Goal: Book appointment/travel/reservation

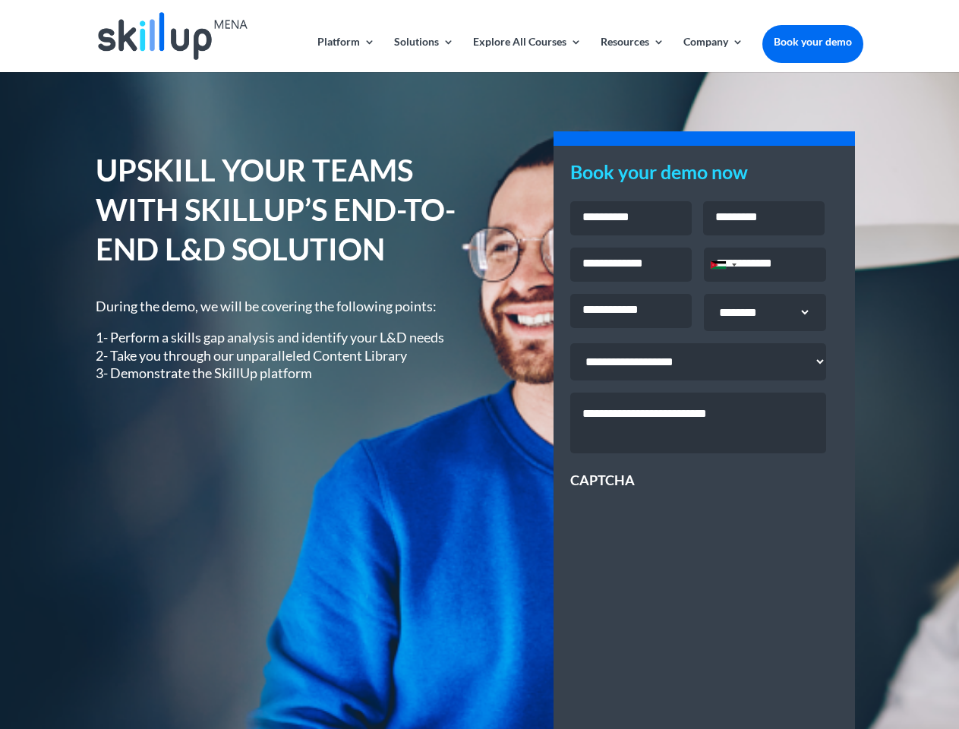
click at [479, 364] on div "UPSKILL YOUR TEAMS WITH SKILLUP’S END-TO-END L&D SOLUTION During the demo, we w…" at bounding box center [479, 547] width 767 height 834
click at [423, 54] on link "Solutions" at bounding box center [424, 54] width 60 height 36
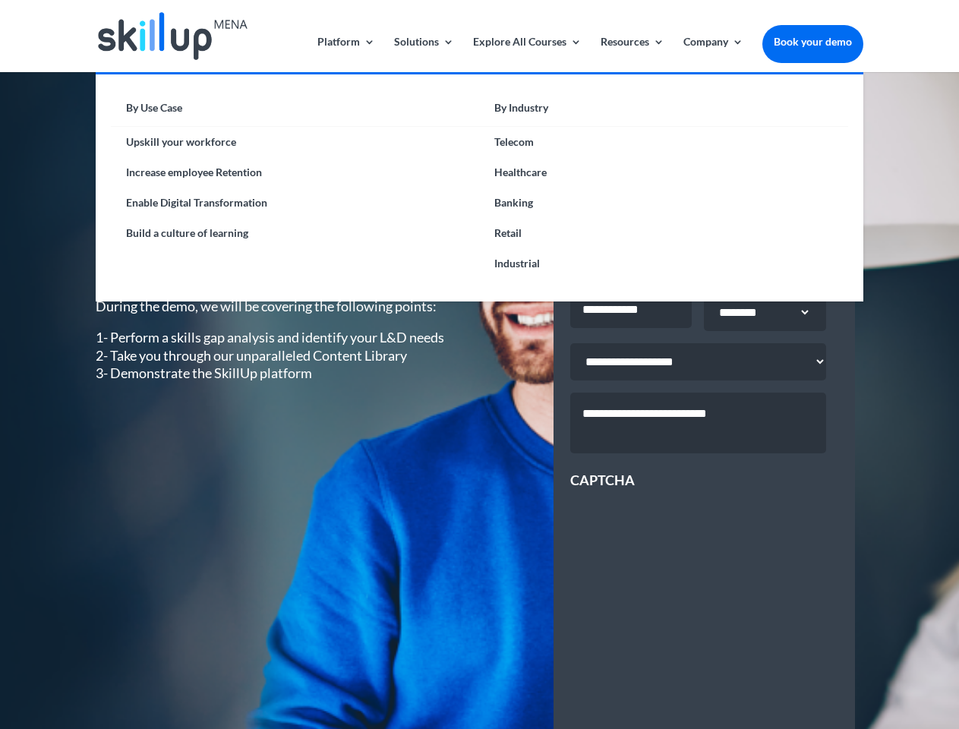
click at [526, 54] on link "Explore All Courses" at bounding box center [527, 54] width 109 height 36
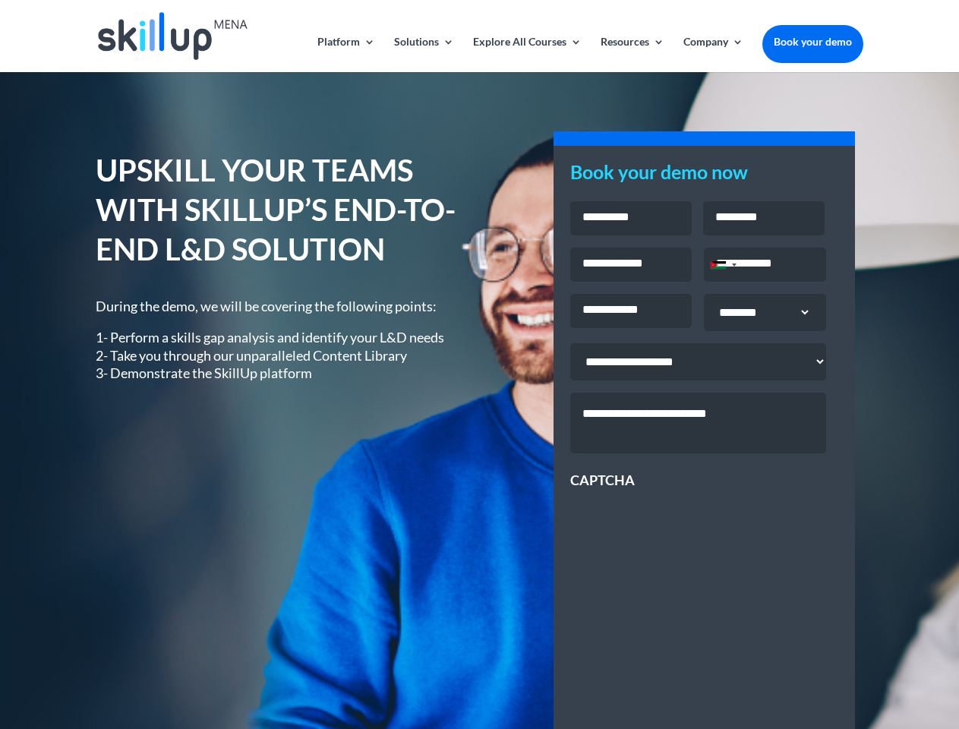
click at [631, 54] on link "Resources" at bounding box center [633, 54] width 64 height 36
click at [713, 54] on link "Company" at bounding box center [713, 54] width 60 height 36
click at [723, 266] on div "Jordan +962" at bounding box center [718, 265] width 15 height 8
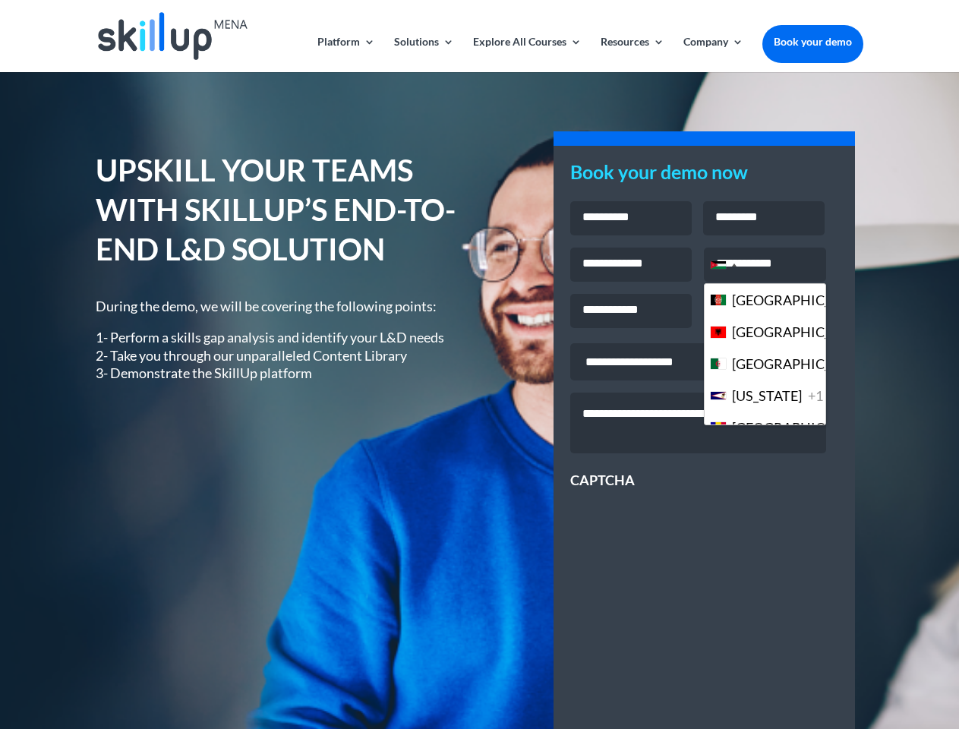
scroll to position [4144, 0]
